Goal: Task Accomplishment & Management: Manage account settings

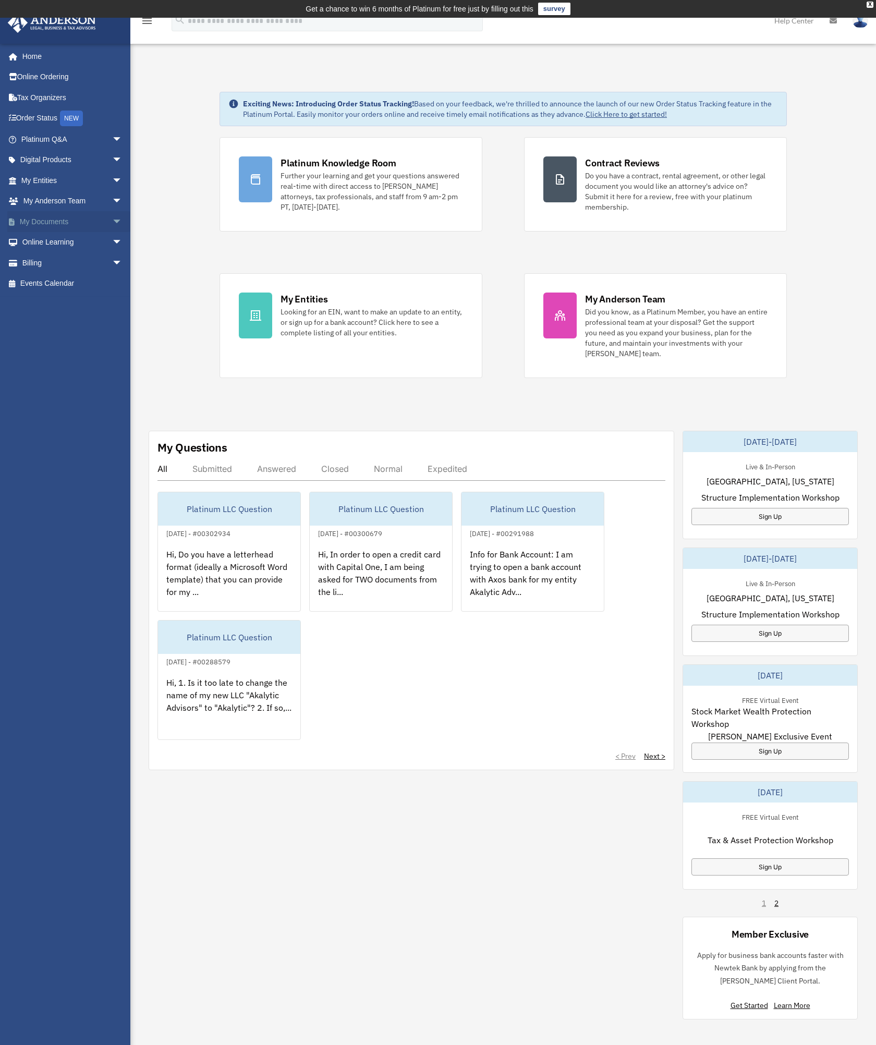
click at [58, 223] on link "My Documents arrow_drop_down" at bounding box center [72, 221] width 131 height 21
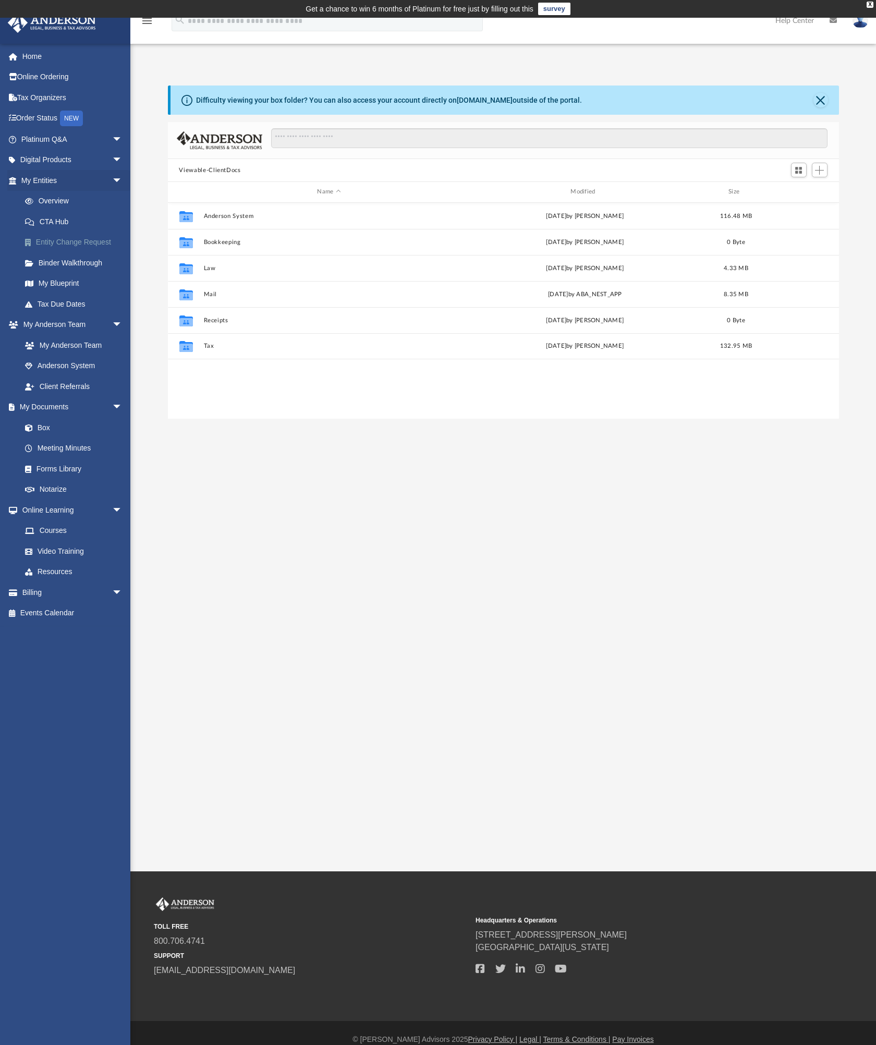
scroll to position [229, 663]
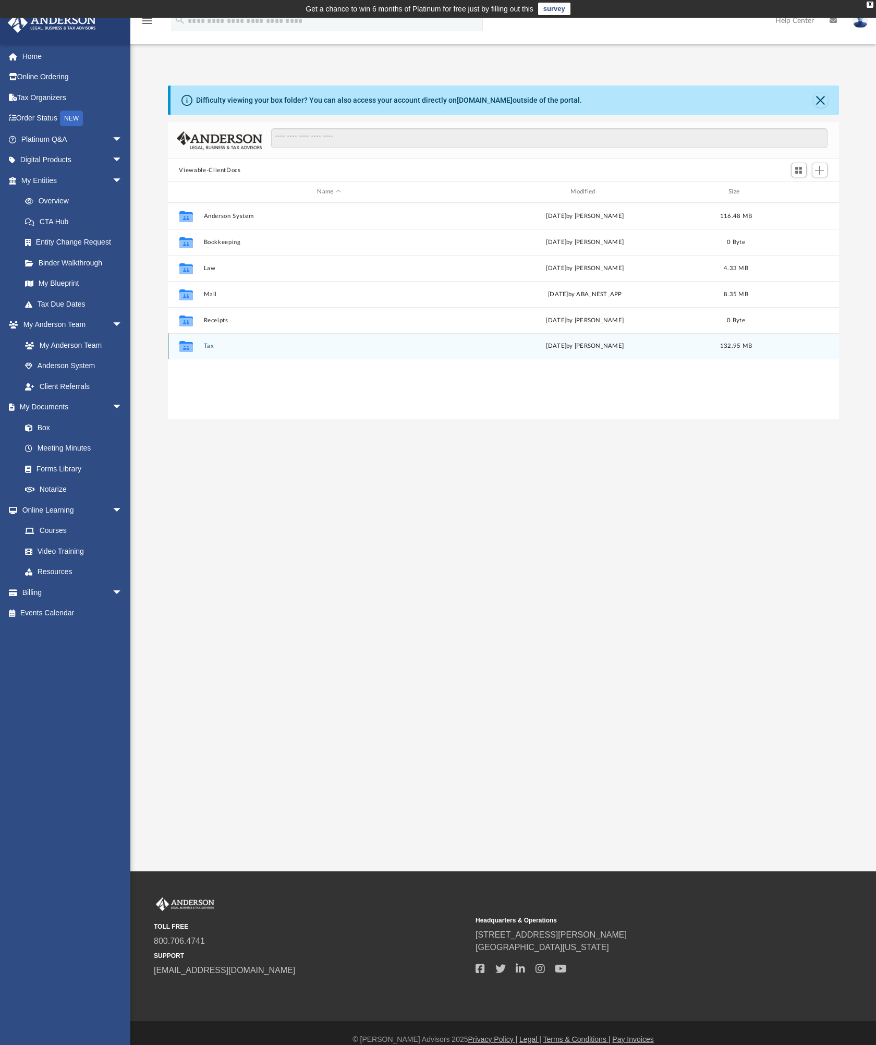
click at [209, 347] on button "Tax" at bounding box center [328, 345] width 251 height 7
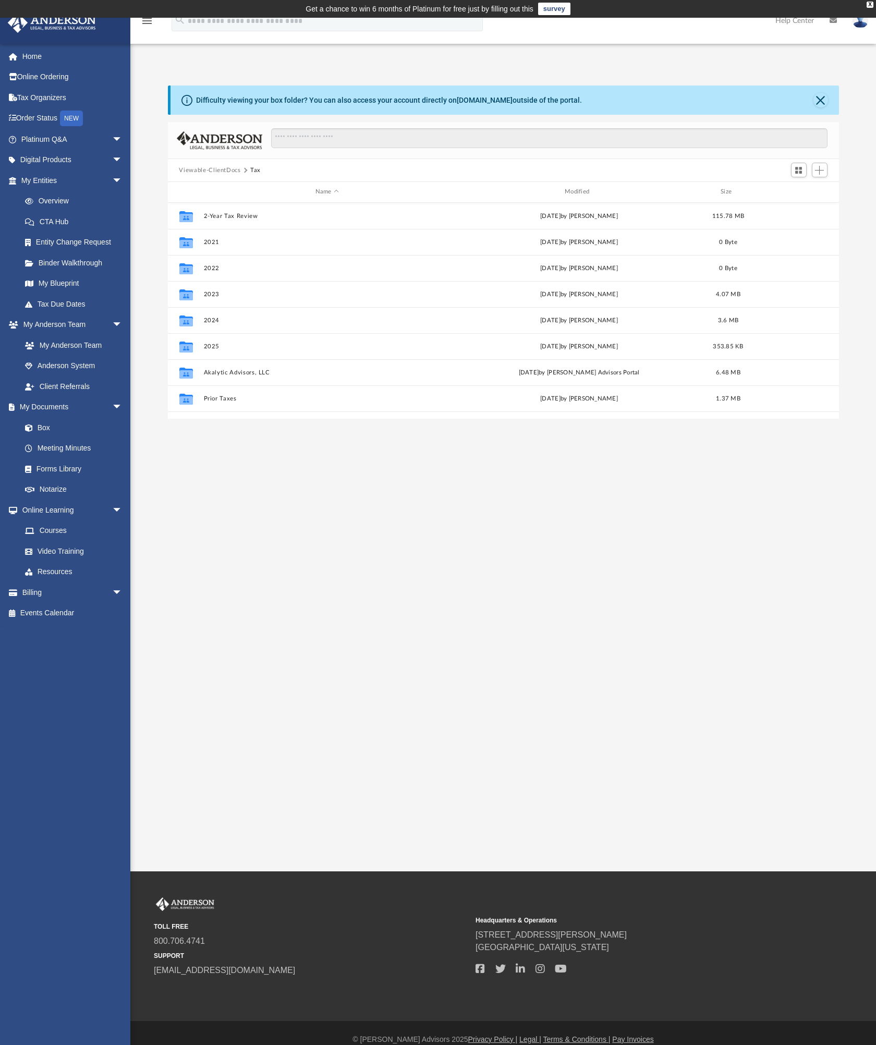
click at [228, 171] on button "Viewable-ClientDocs" at bounding box center [210, 170] width 62 height 9
click at [399, 468] on div "App onilguna@outlook.com Sign Out onilguna@outlook.com Home Online Ordering Tax…" at bounding box center [438, 444] width 876 height 853
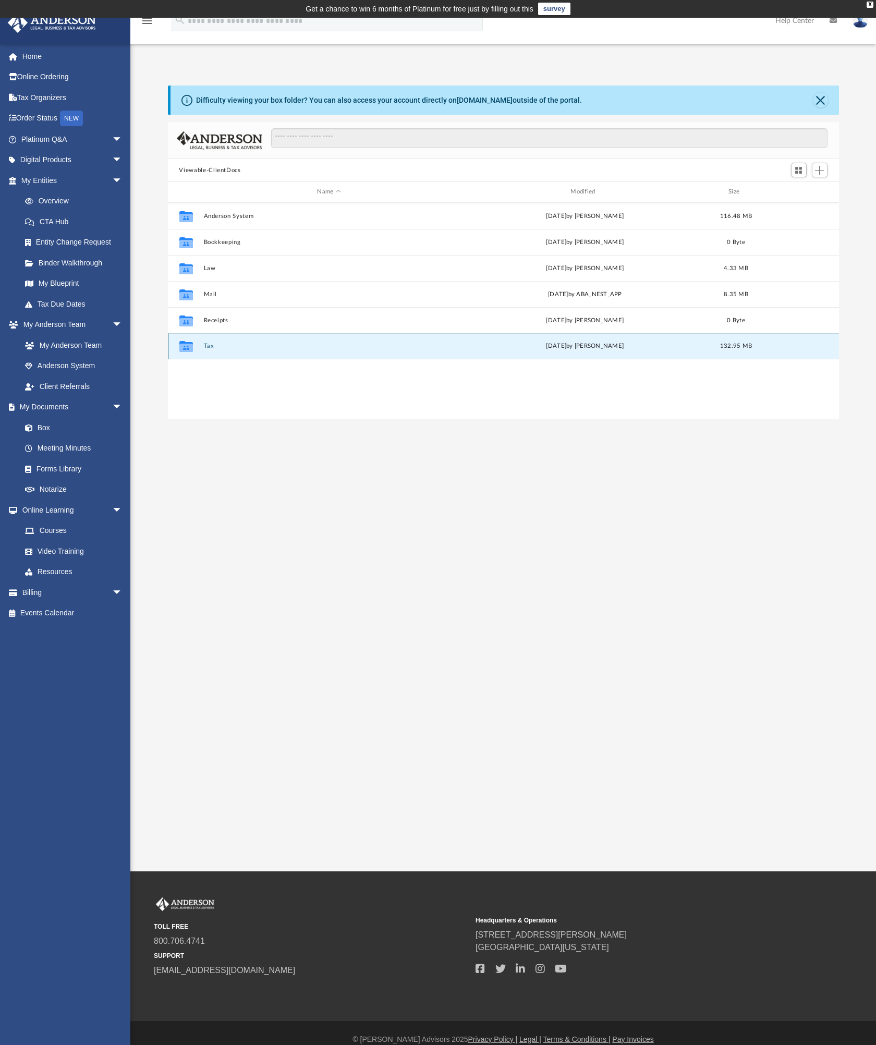
click at [210, 348] on button "Tax" at bounding box center [328, 345] width 251 height 7
click at [213, 348] on button "2025" at bounding box center [326, 346] width 247 height 7
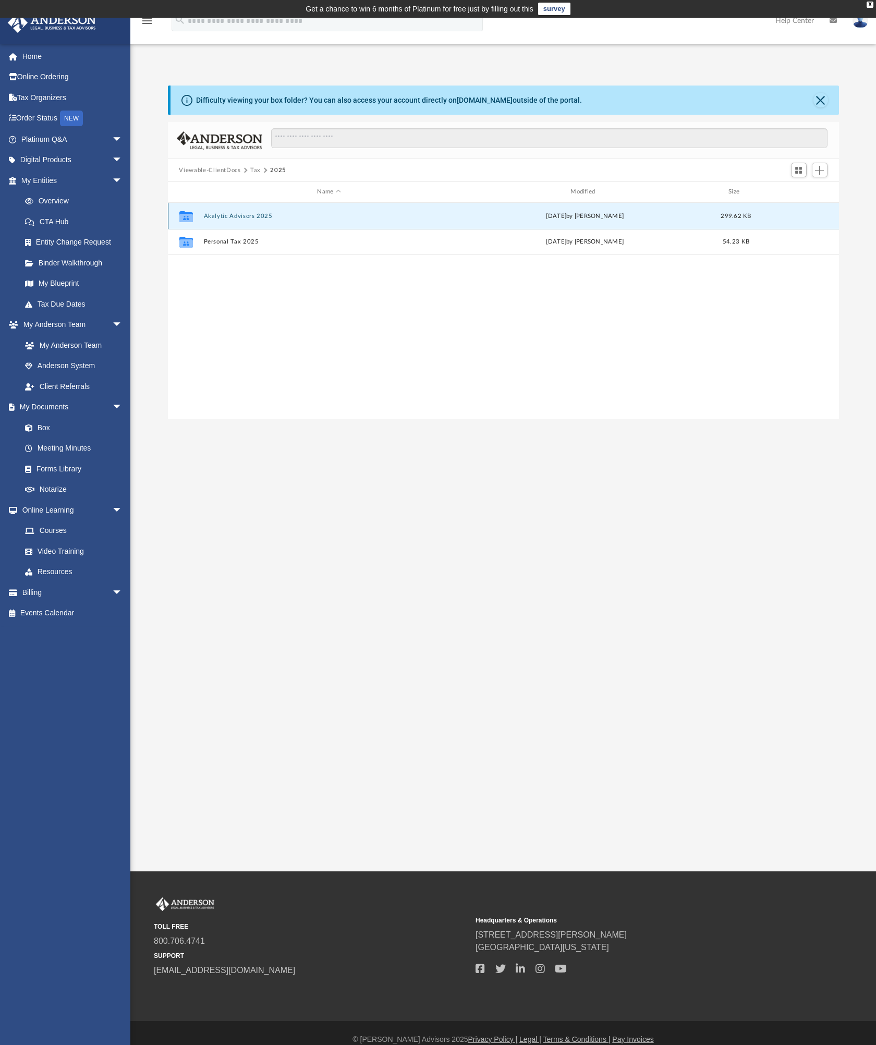
click at [255, 217] on button "Akalytic Advisors 2025" at bounding box center [328, 216] width 251 height 7
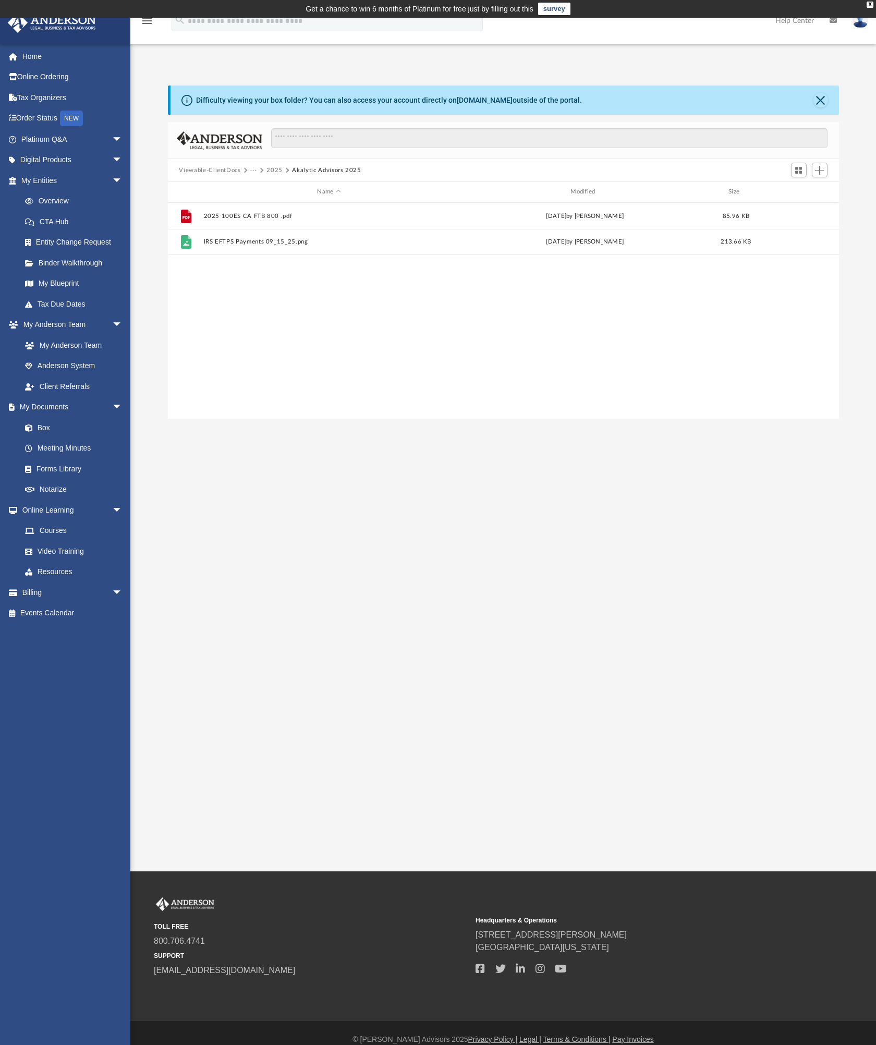
click at [276, 170] on button "2025" at bounding box center [274, 170] width 16 height 9
click at [254, 170] on button "Tax" at bounding box center [255, 170] width 10 height 9
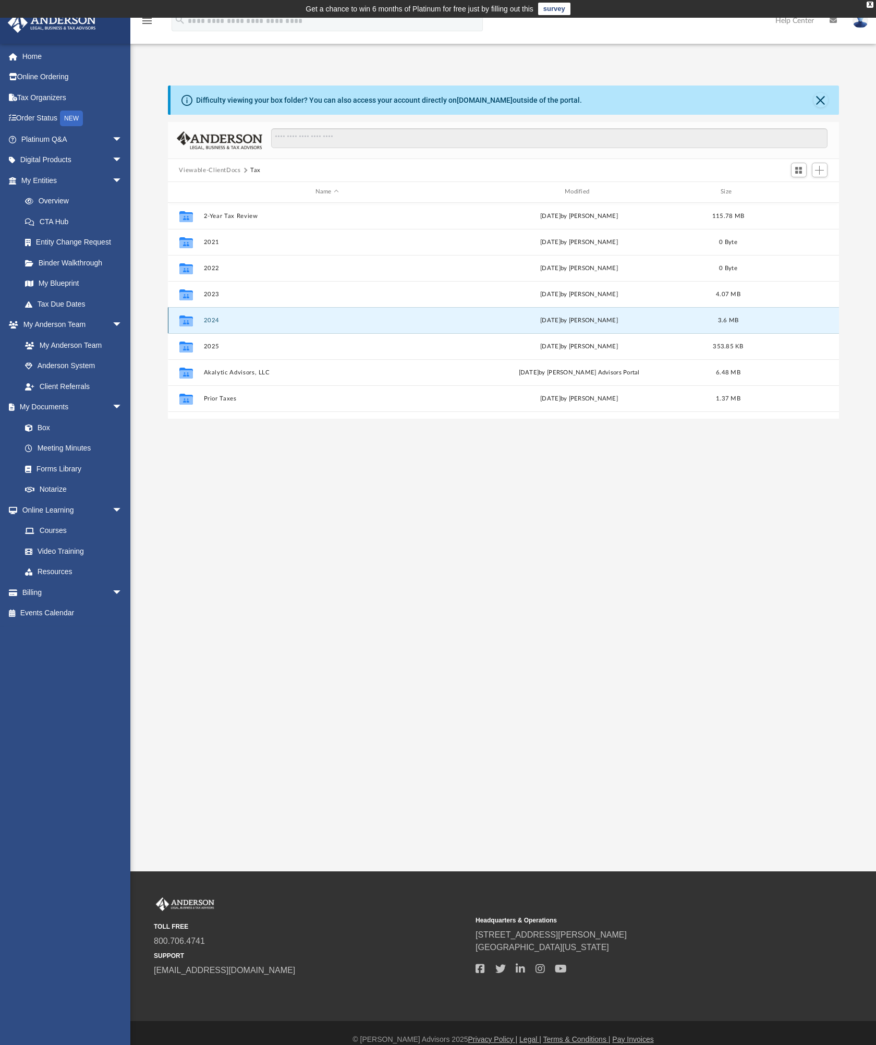
click at [213, 322] on button "2024" at bounding box center [326, 320] width 247 height 7
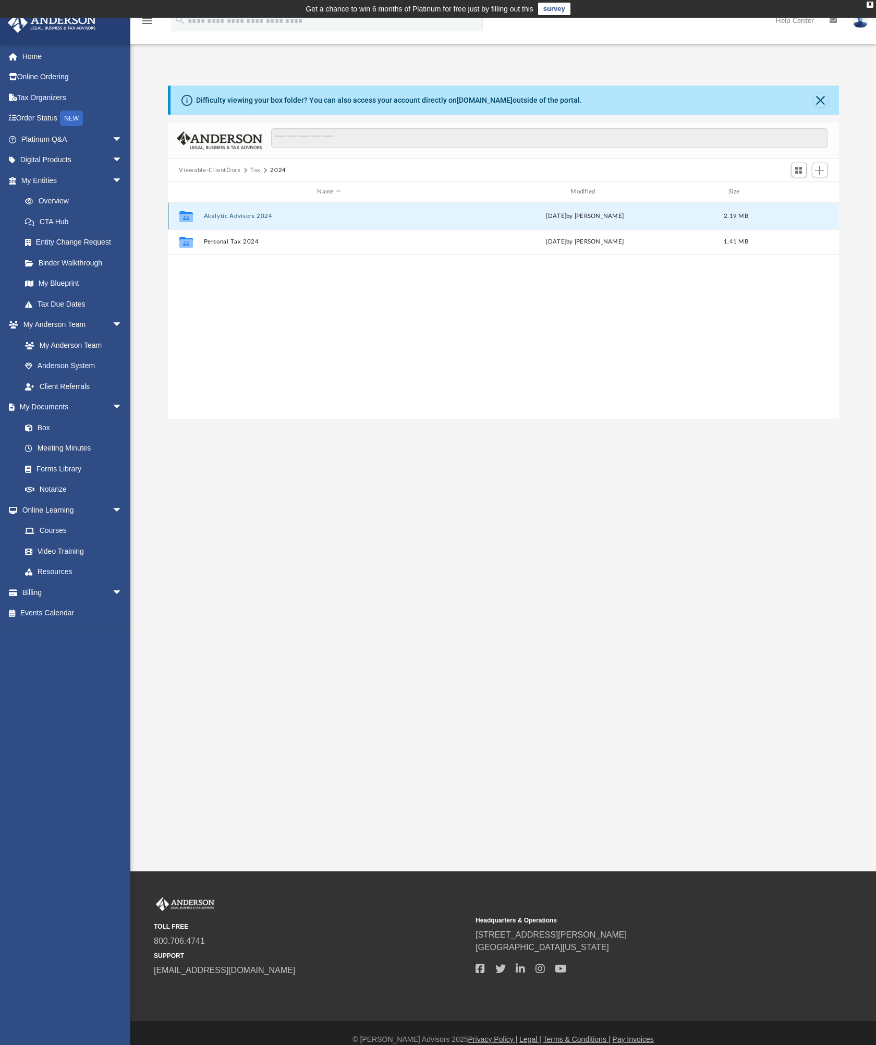
click at [259, 218] on button "Akalytic Advisors 2024" at bounding box center [328, 216] width 251 height 7
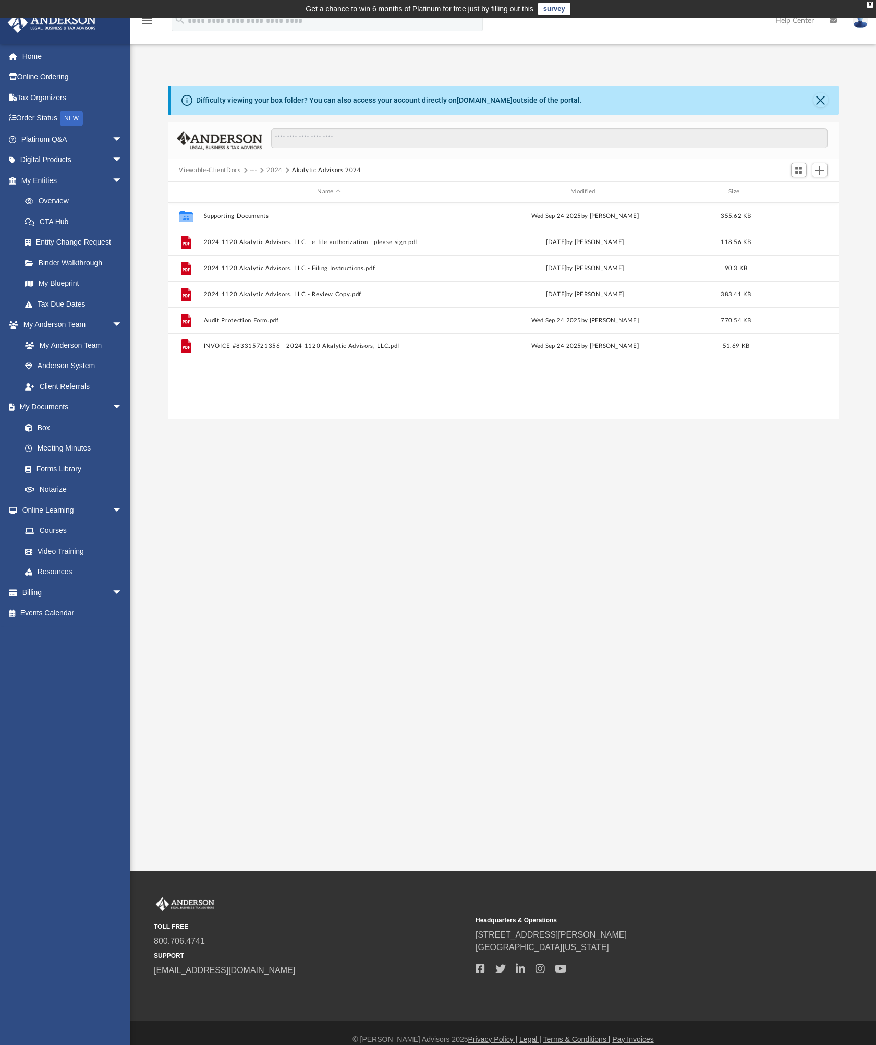
click at [274, 171] on button "2024" at bounding box center [274, 170] width 16 height 9
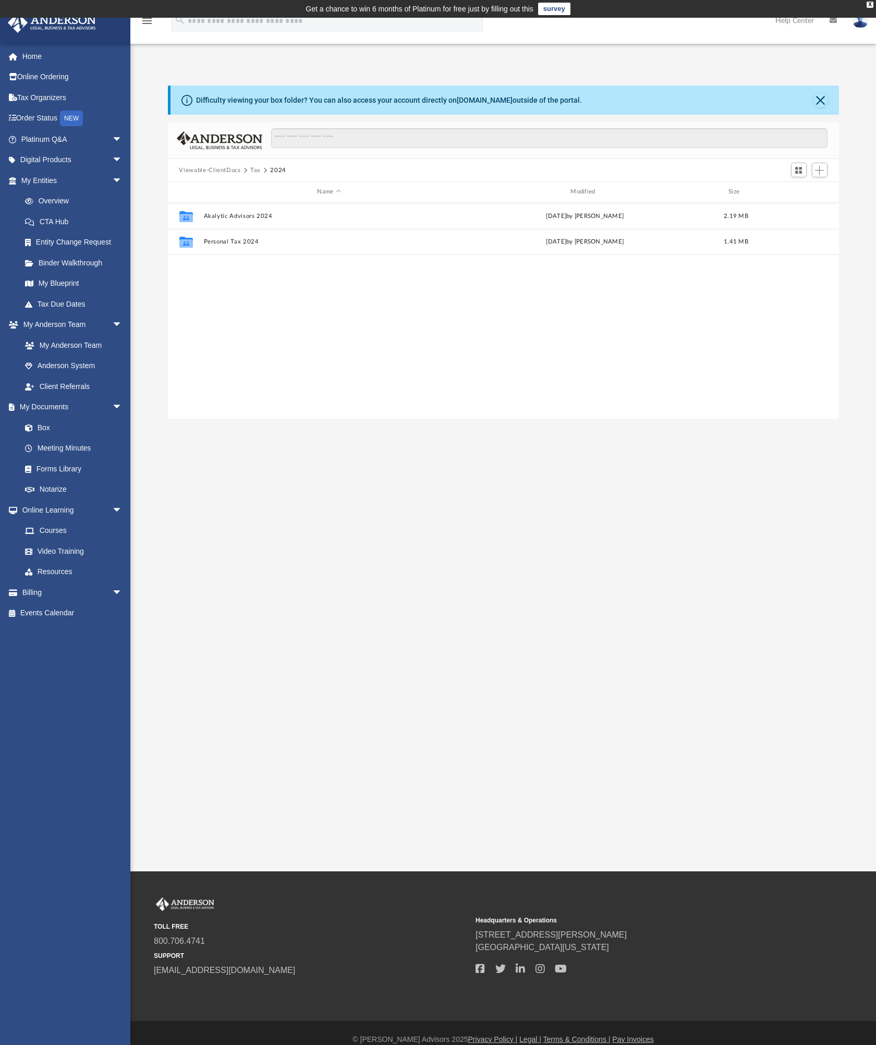
click at [255, 173] on button "Tax" at bounding box center [255, 170] width 10 height 9
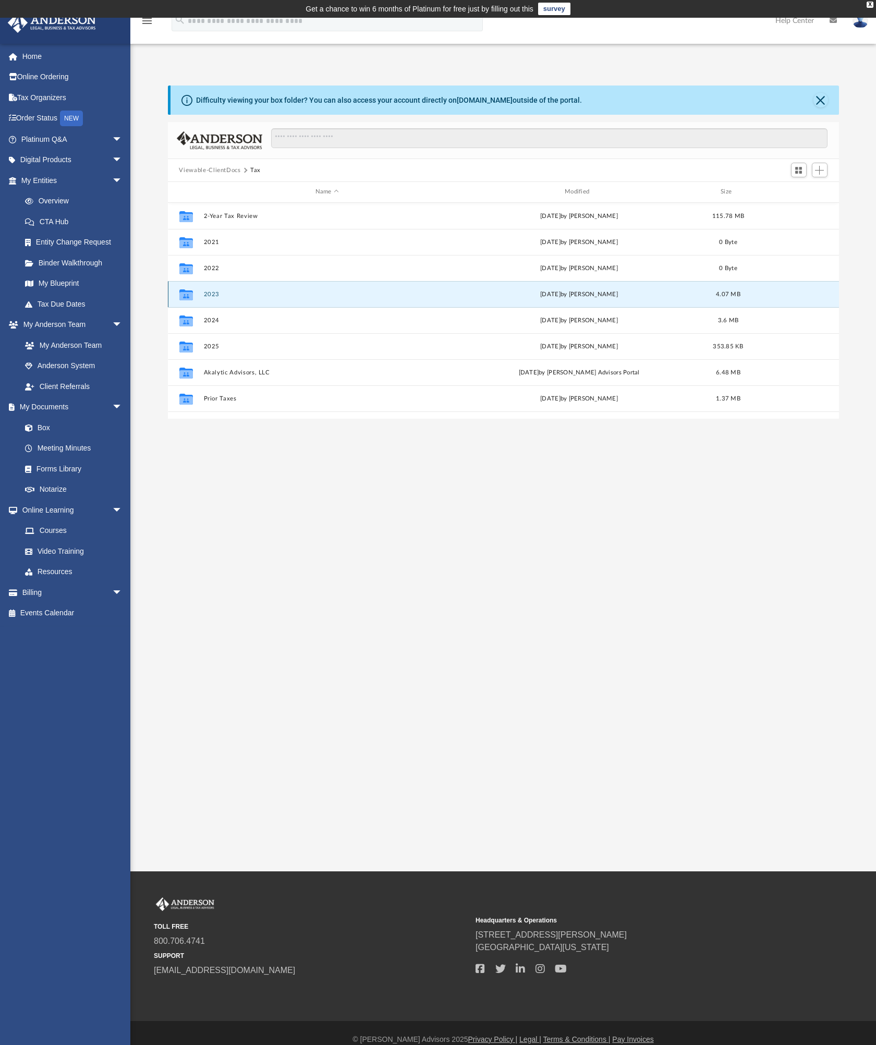
click at [210, 295] on button "2023" at bounding box center [326, 294] width 247 height 7
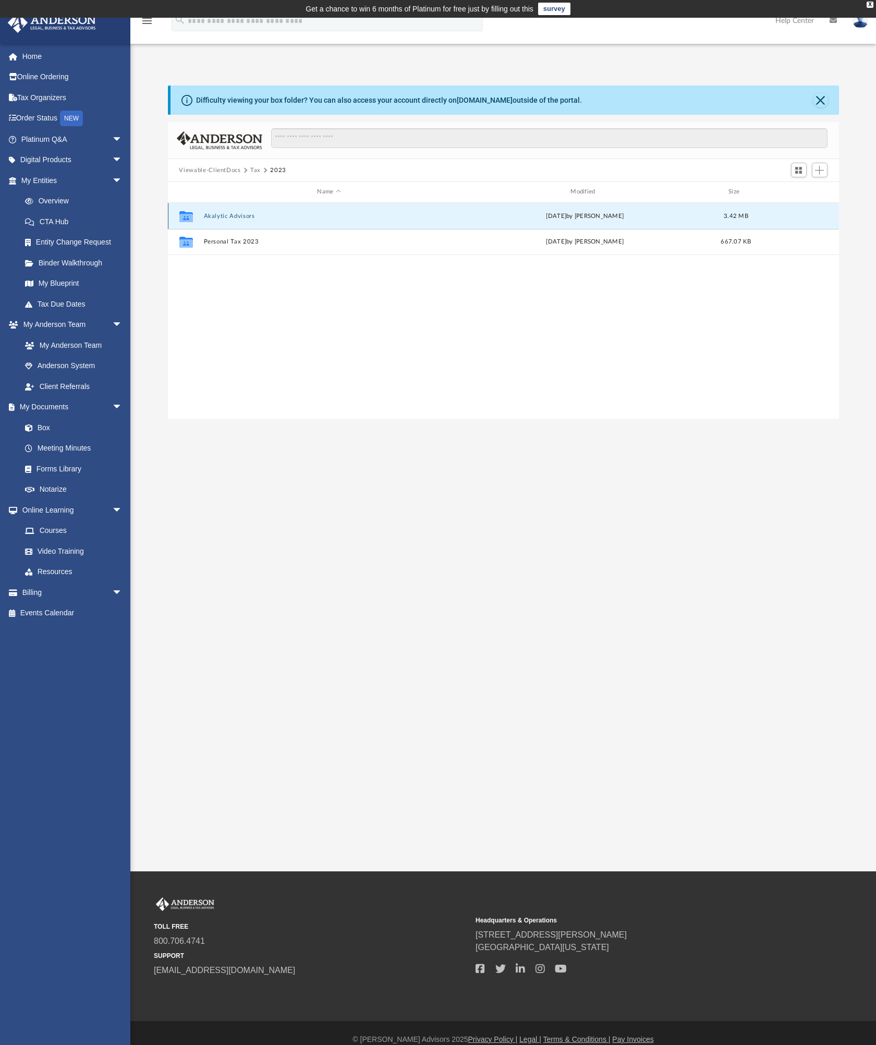
click at [241, 214] on button "Akalytic Advisors" at bounding box center [328, 216] width 251 height 7
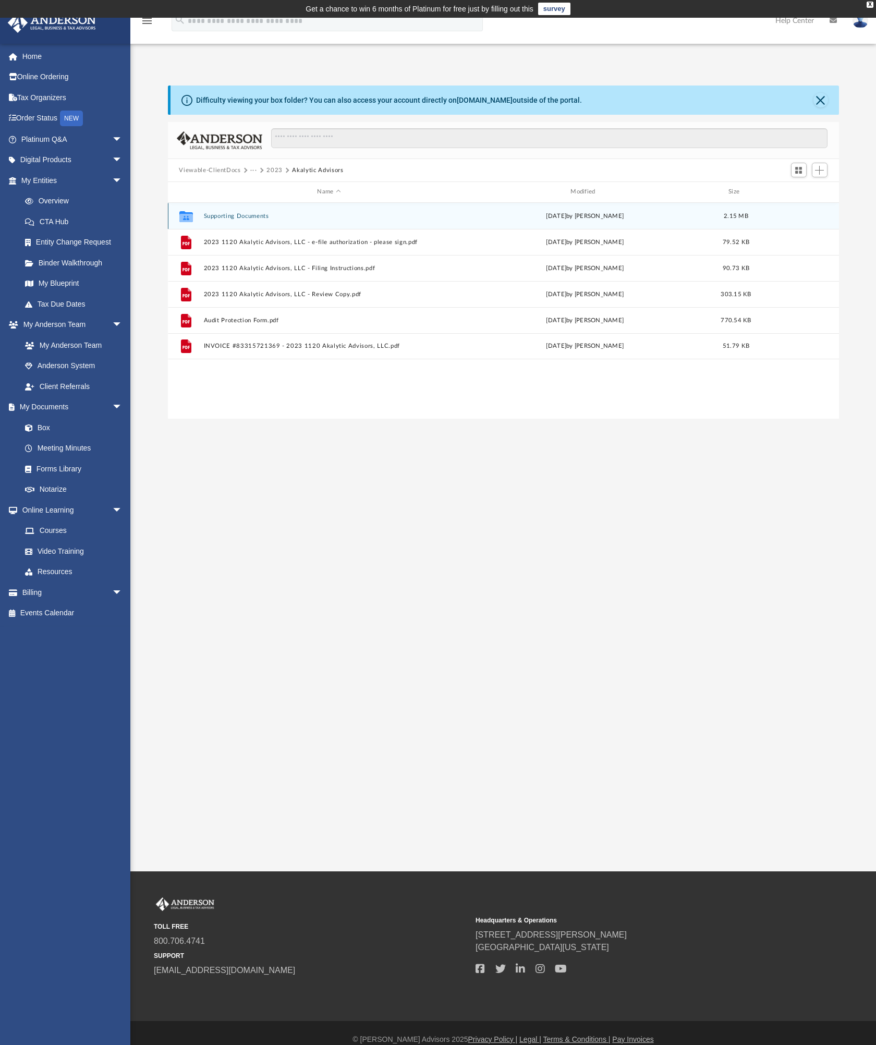
click at [242, 215] on button "Supporting Documents" at bounding box center [328, 216] width 251 height 7
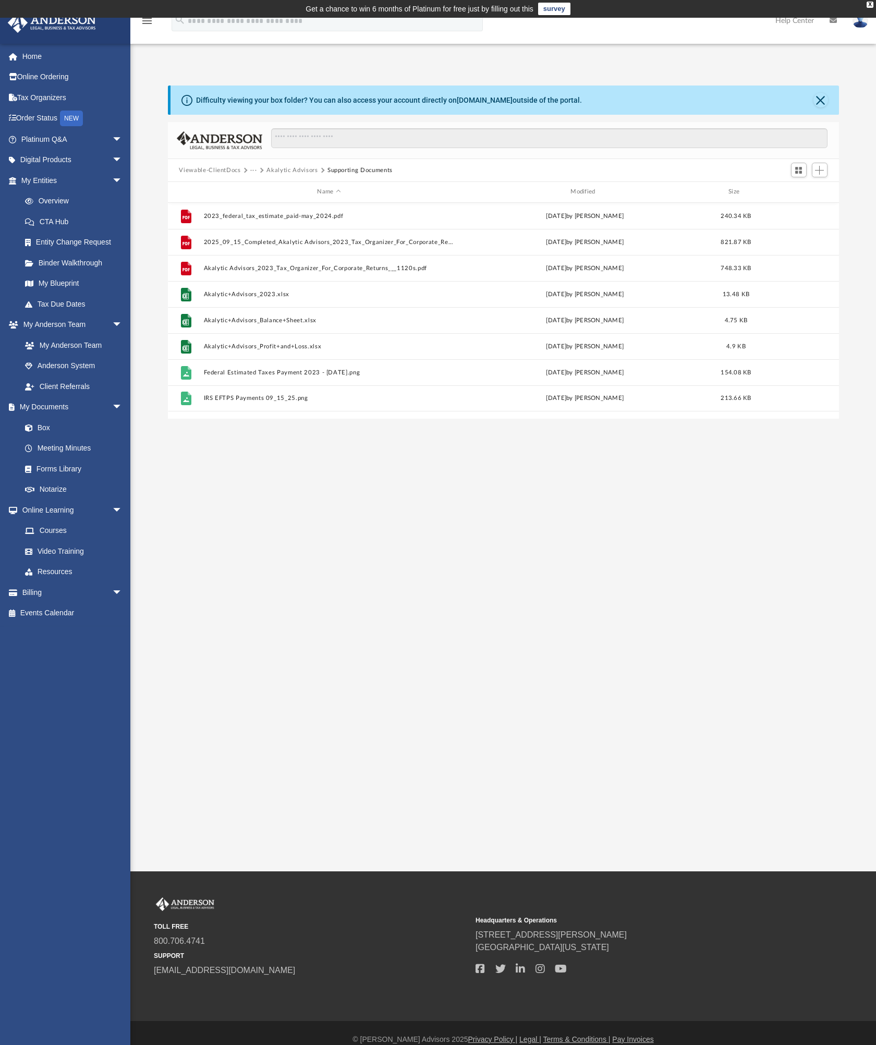
click at [290, 169] on button "Akalytic Advisors" at bounding box center [291, 170] width 51 height 9
click at [276, 173] on button "2023" at bounding box center [274, 170] width 16 height 9
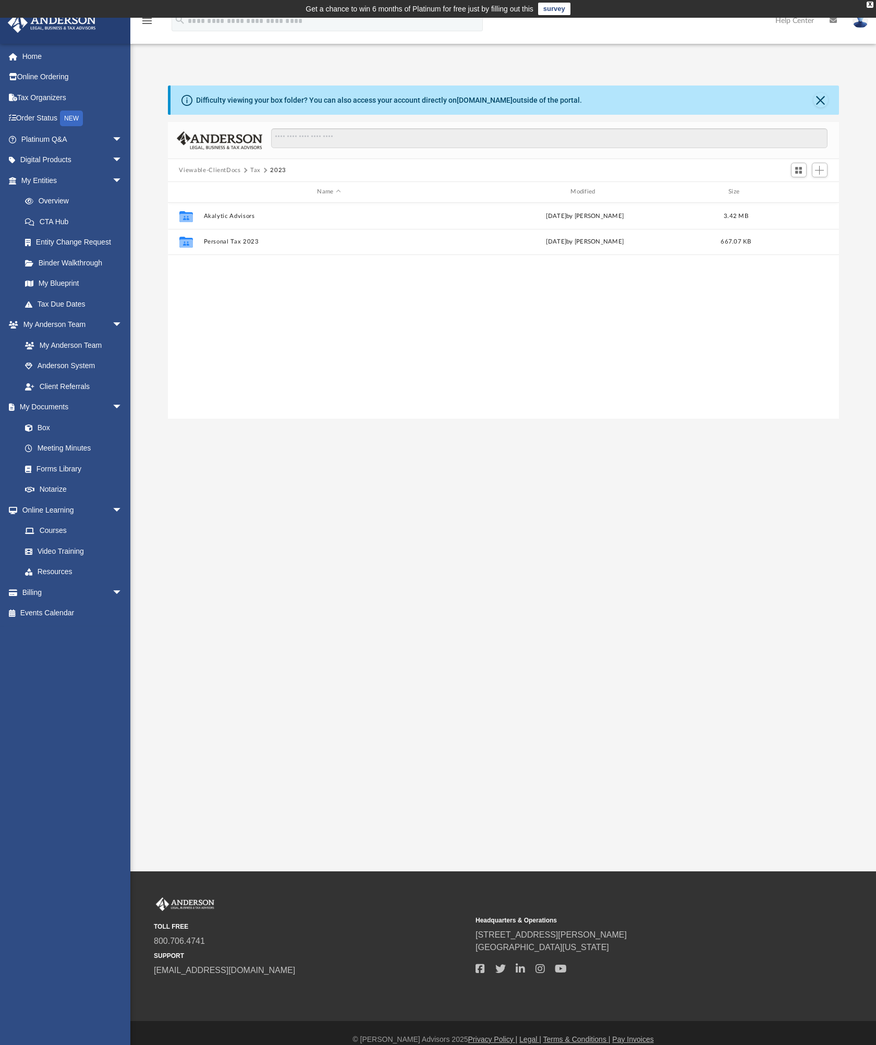
click at [257, 170] on button "Tax" at bounding box center [255, 170] width 10 height 9
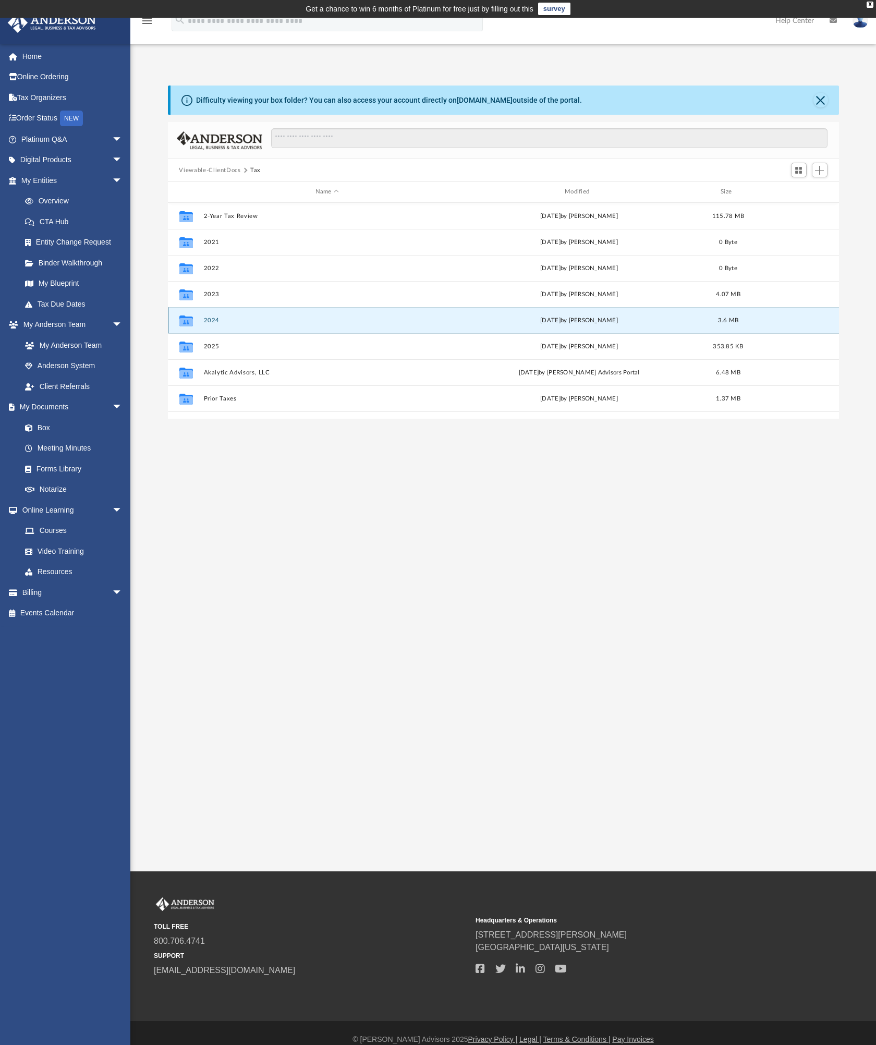
click at [213, 323] on button "2024" at bounding box center [326, 320] width 247 height 7
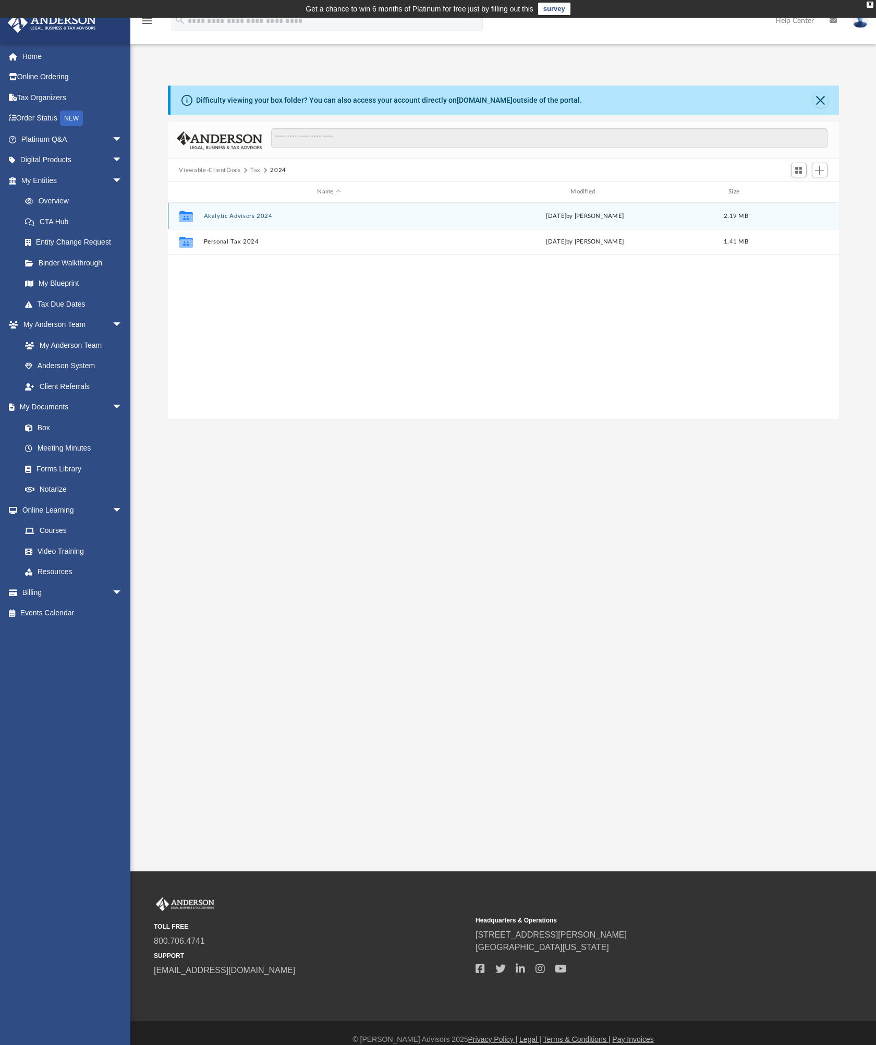
click at [249, 215] on button "Akalytic Advisors 2024" at bounding box center [328, 216] width 251 height 7
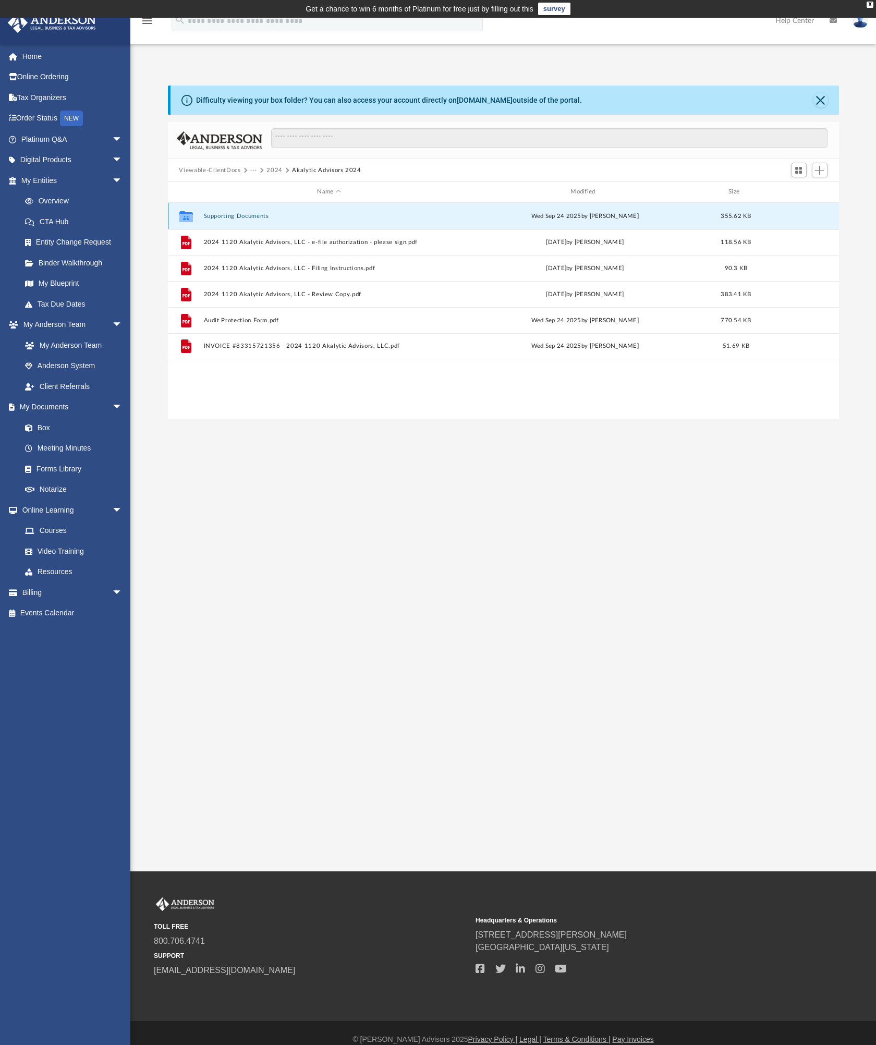
click at [249, 215] on button "Supporting Documents" at bounding box center [328, 216] width 251 height 7
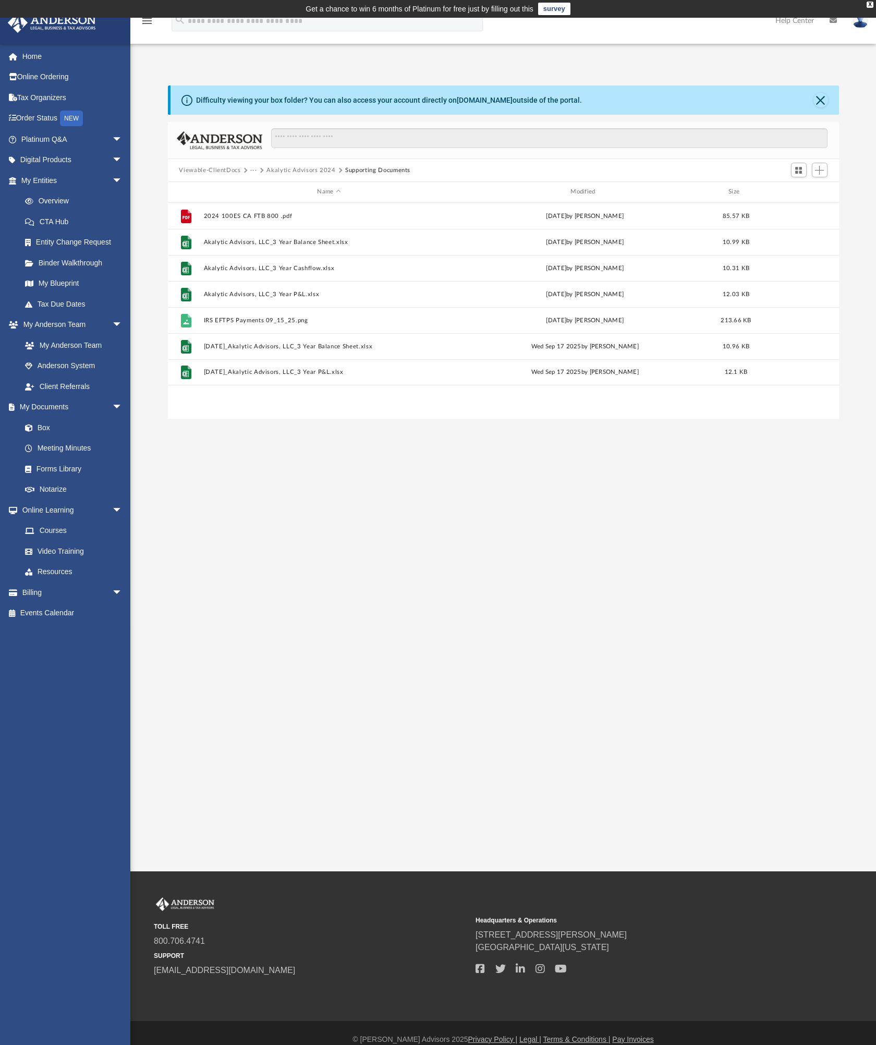
click at [824, 189] on div "id" at bounding box center [797, 191] width 73 height 9
click at [824, 172] on button "Add" at bounding box center [820, 170] width 16 height 15
click at [800, 190] on li "Upload" at bounding box center [804, 191] width 33 height 11
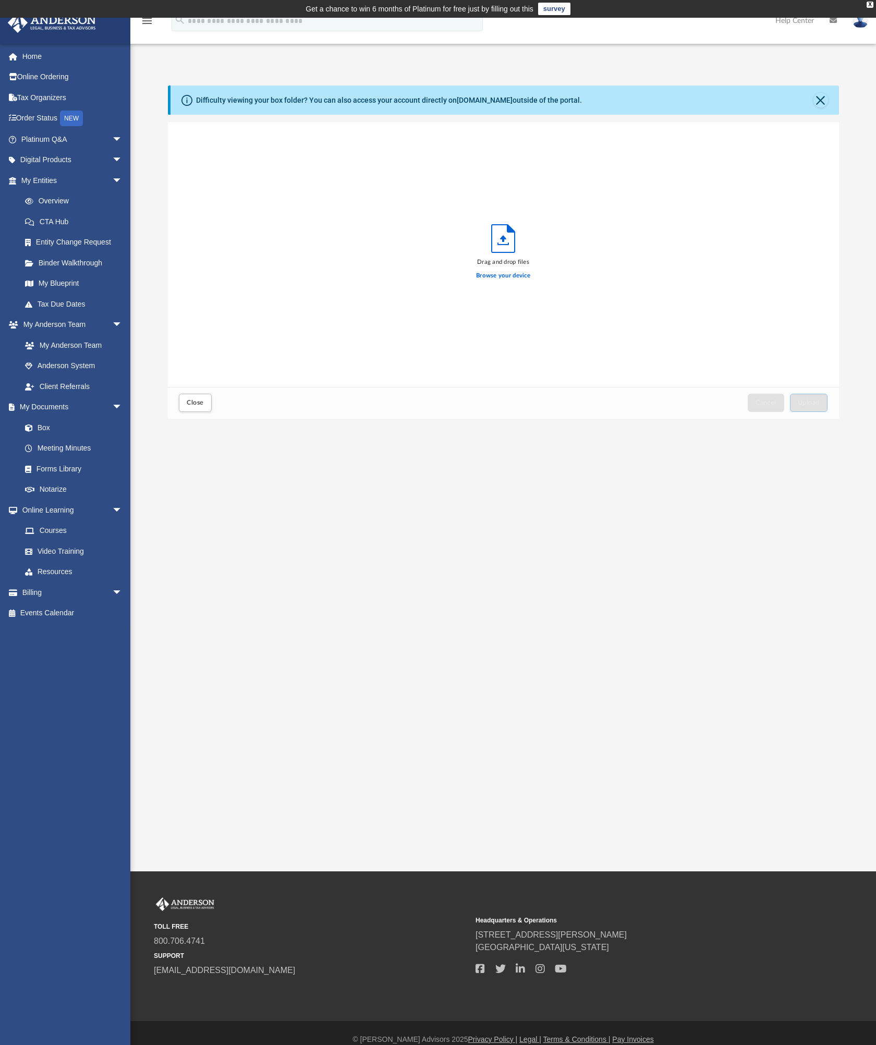
scroll to position [256, 663]
click at [811, 403] on span "Upload" at bounding box center [809, 402] width 22 height 6
click at [193, 402] on span "Close" at bounding box center [195, 402] width 17 height 6
